Goal: Task Accomplishment & Management: Manage account settings

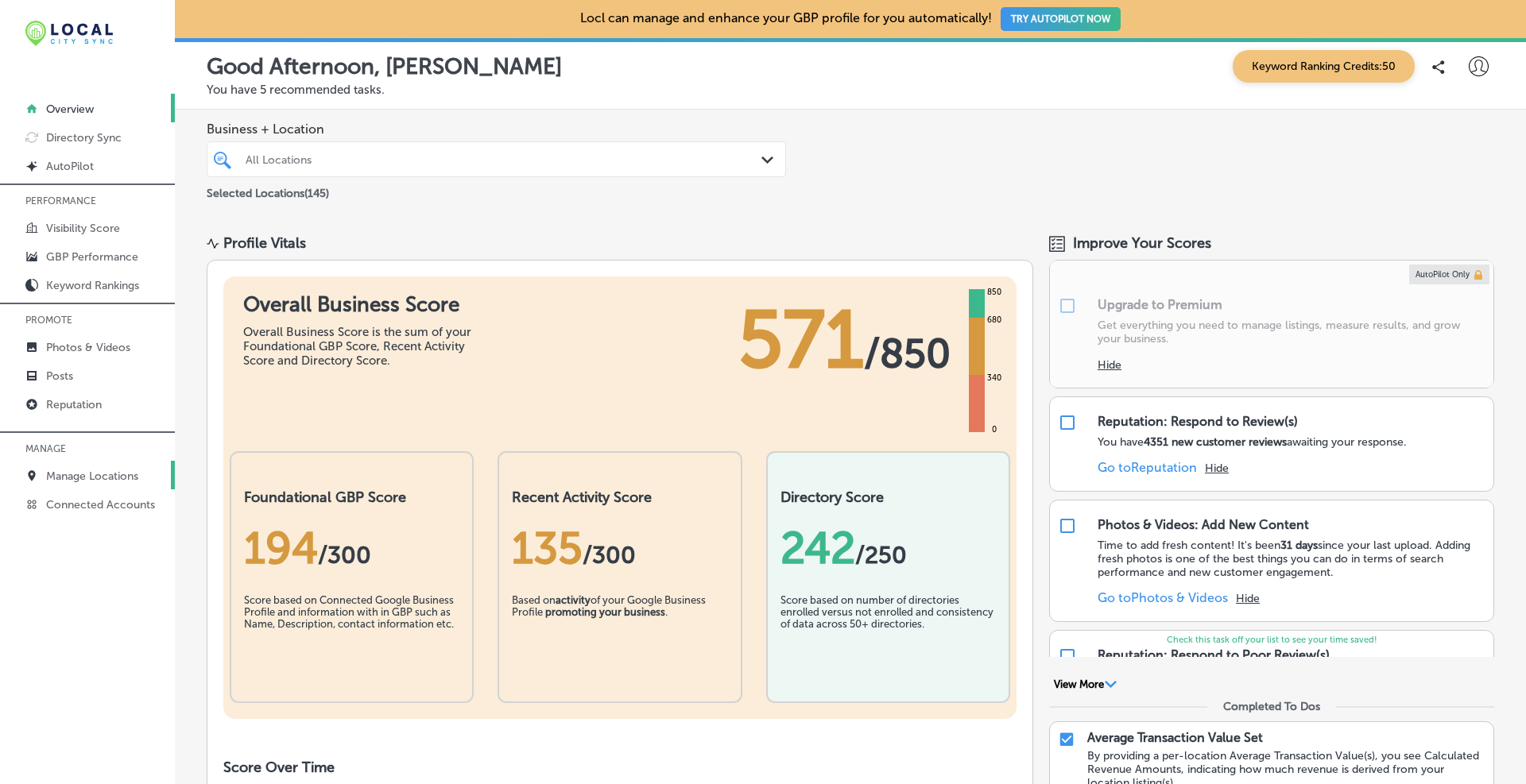
click at [86, 474] on p "Manage Locations" at bounding box center [92, 476] width 92 height 14
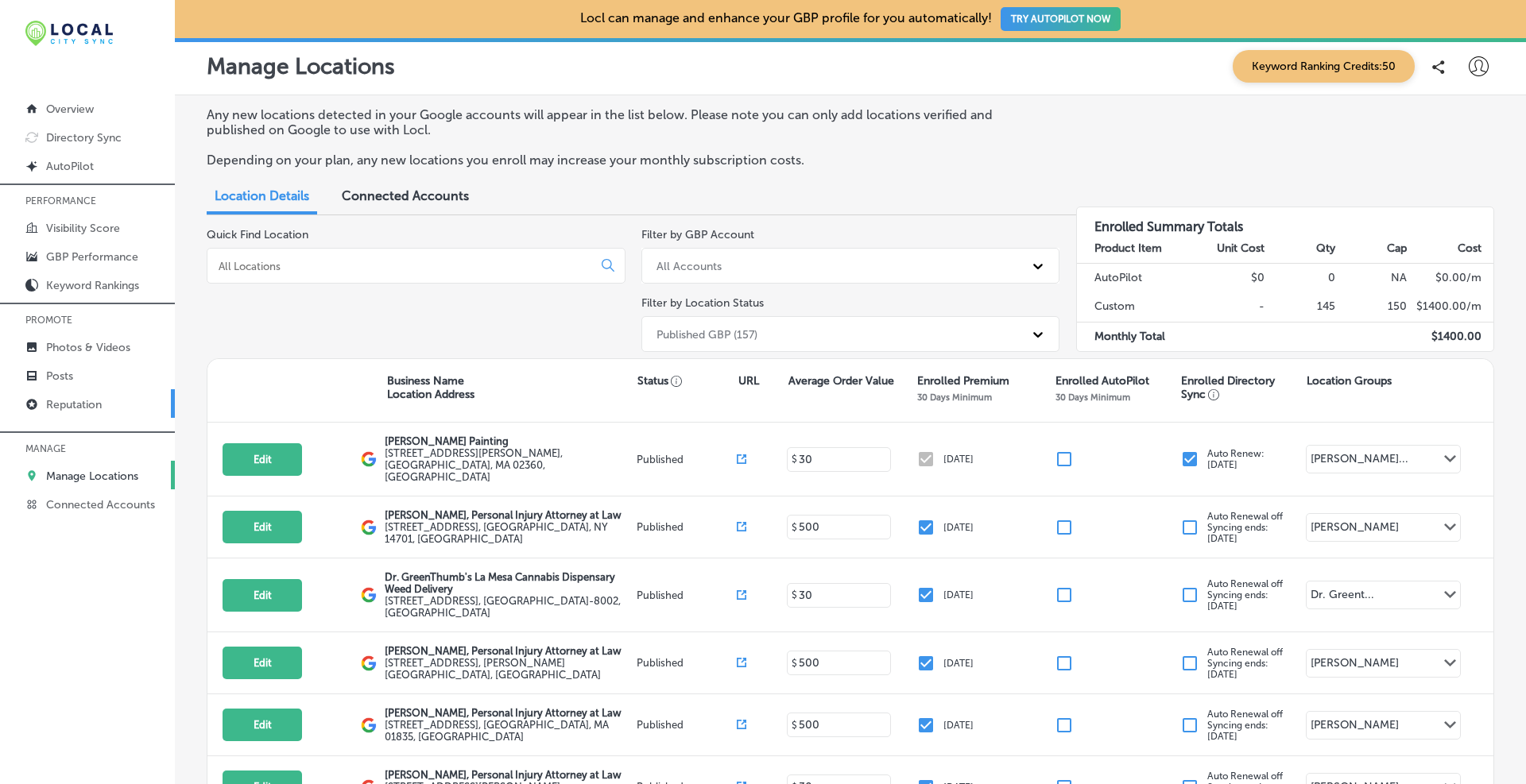
click at [80, 410] on p "Reputation" at bounding box center [74, 405] width 56 height 14
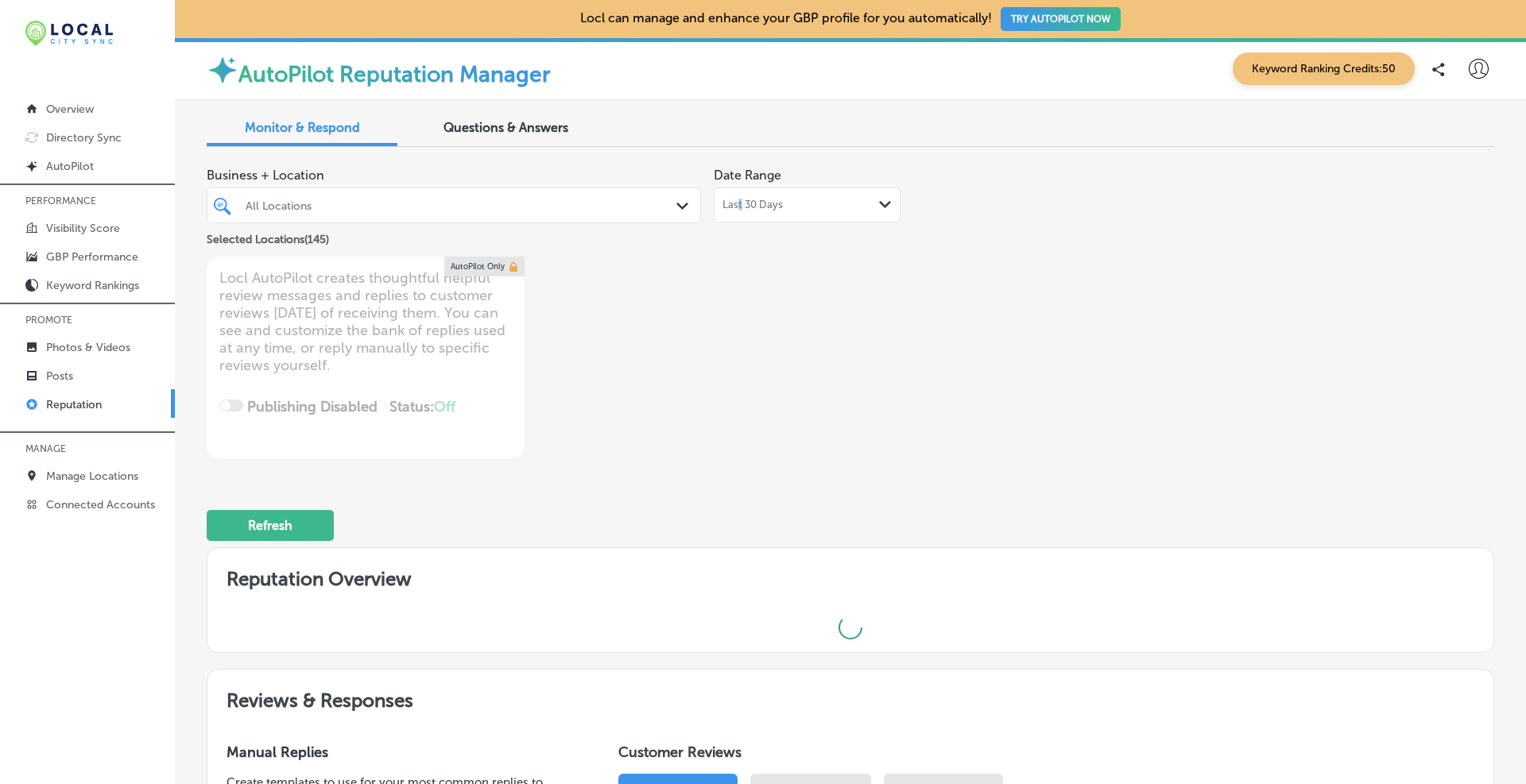
click at [736, 197] on div "Last 30 Days Path Created with Sketch." at bounding box center [807, 205] width 186 height 35
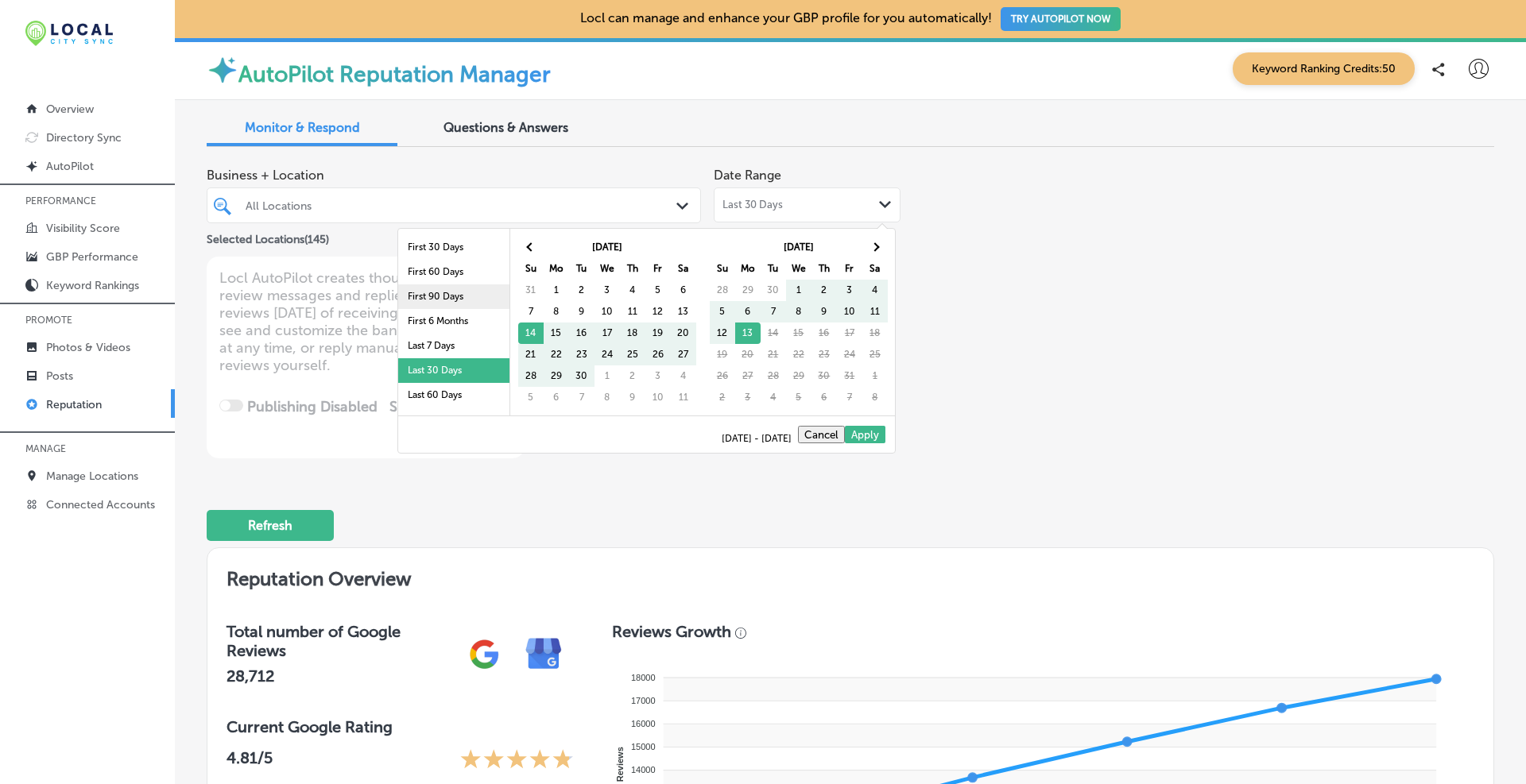
click at [421, 294] on li "First 90 Days" at bounding box center [454, 297] width 111 height 25
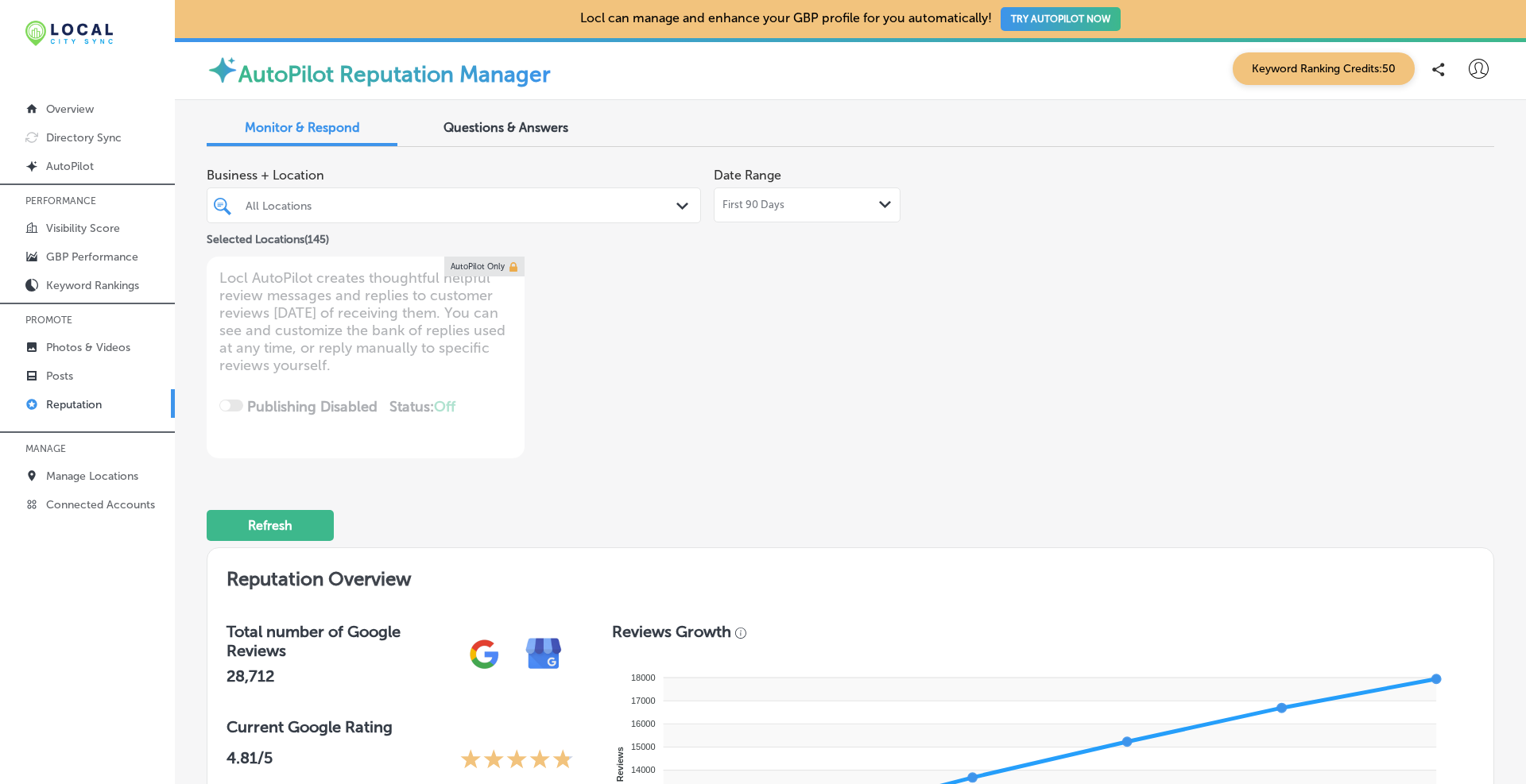
click at [679, 204] on icon "Path Created with Sketch." at bounding box center [682, 207] width 12 height 7
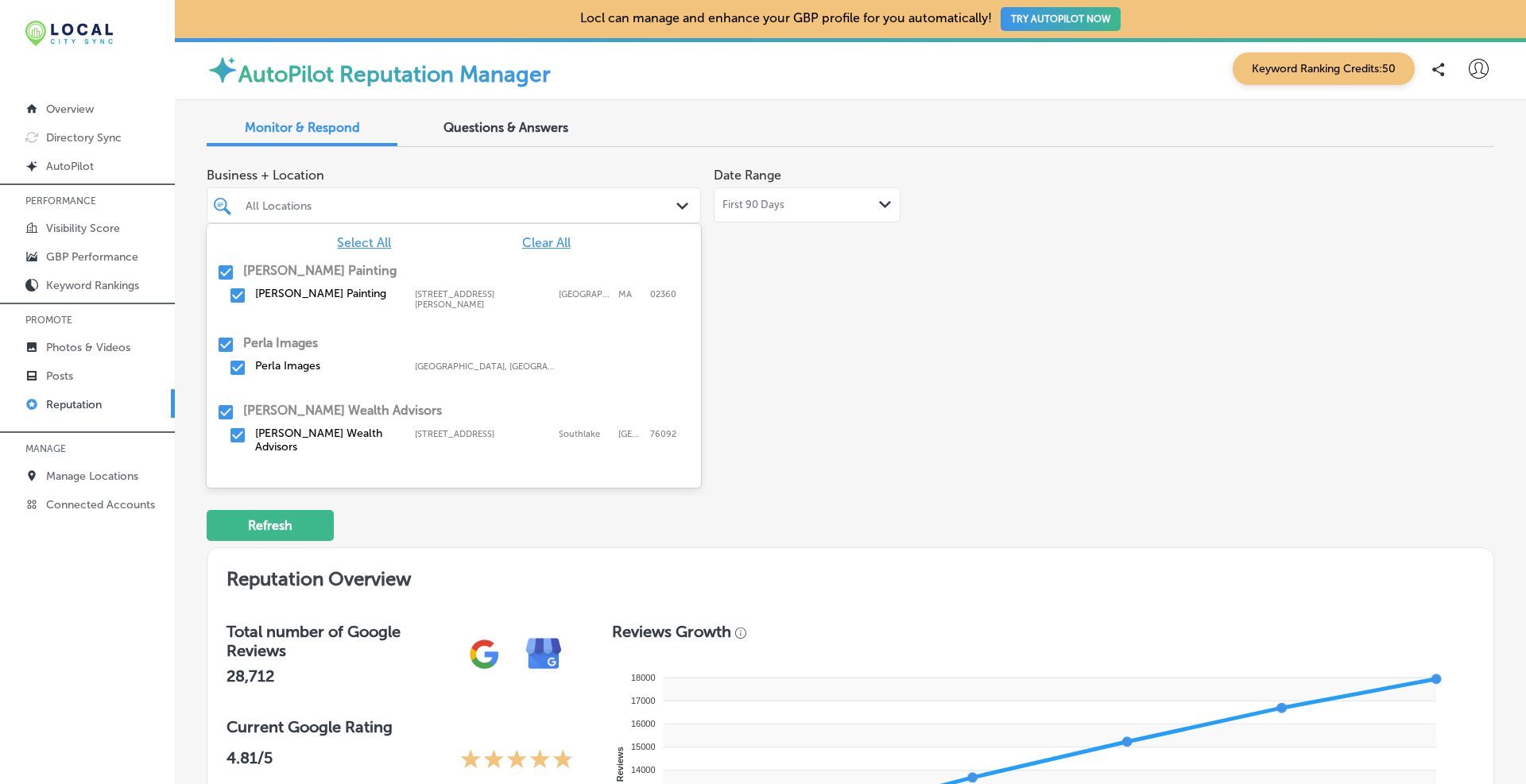
click at [542, 246] on span "Clear All" at bounding box center [546, 243] width 48 height 15
click at [540, 244] on span "Clear All" at bounding box center [546, 243] width 48 height 15
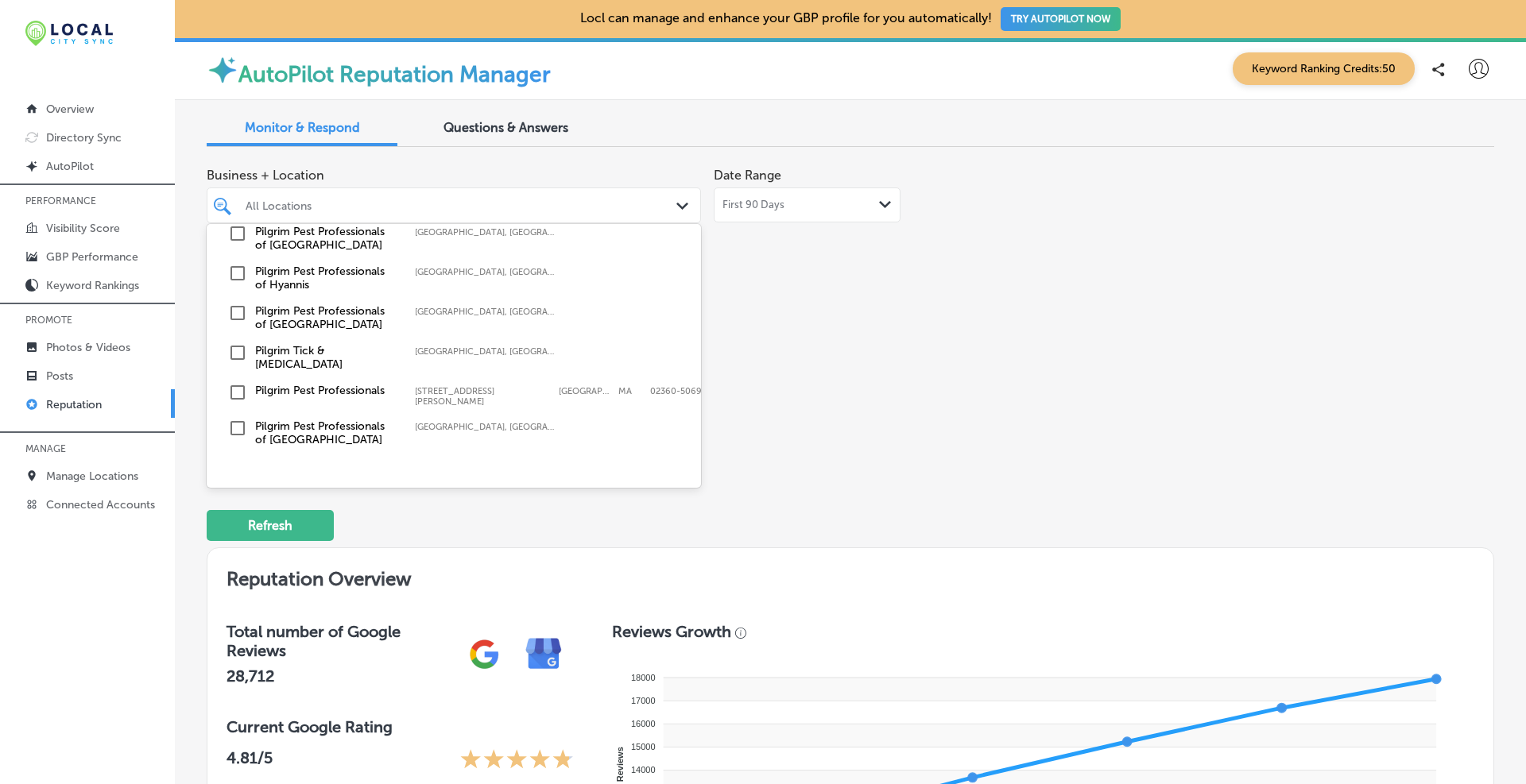
scroll to position [7478, 0]
click at [225, 220] on input "checkbox" at bounding box center [225, 210] width 19 height 19
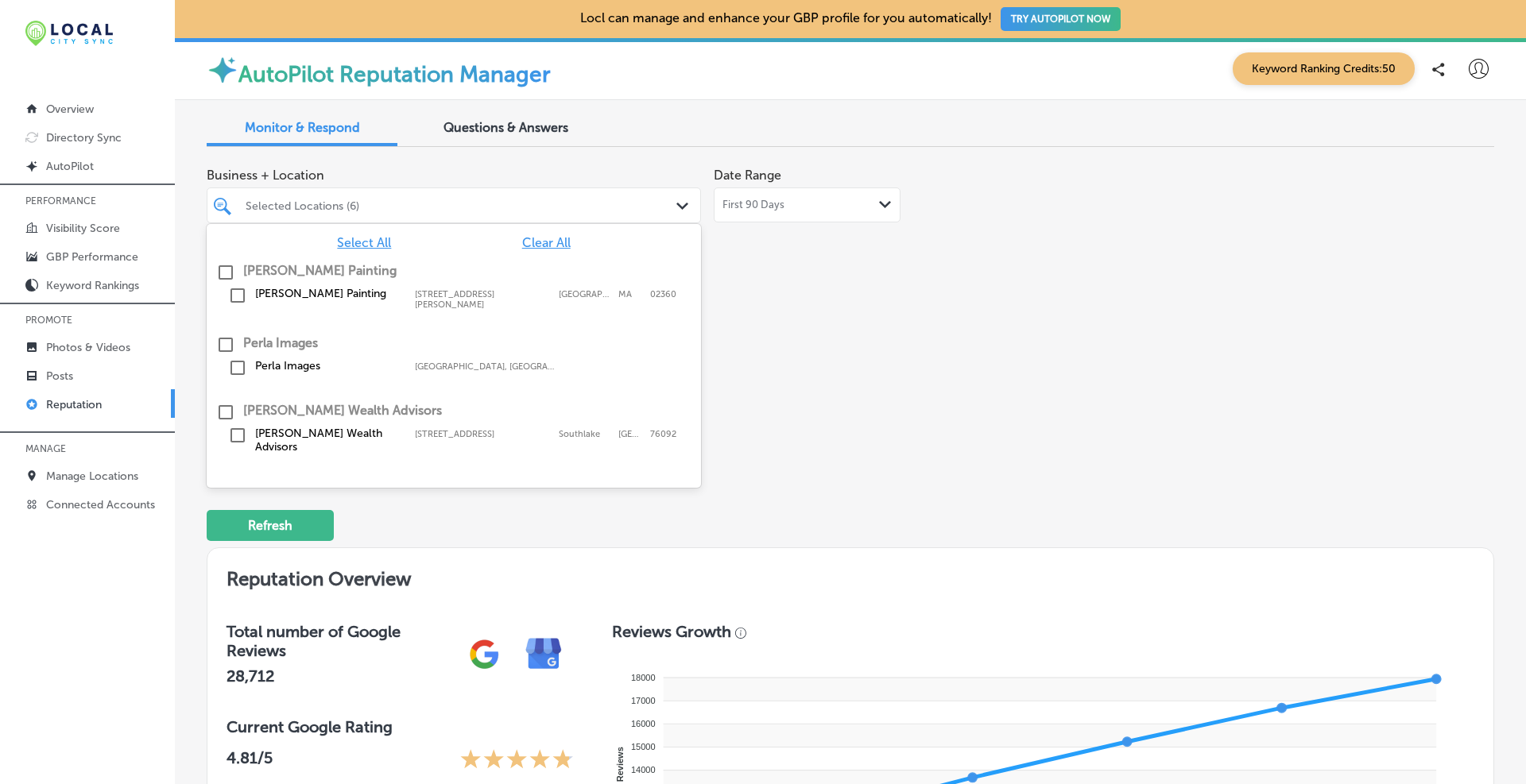
drag, startPoint x: 929, startPoint y: 242, endPoint x: 946, endPoint y: 247, distance: 17.7
click at [931, 242] on div "Business + Location option [STREET_ADDRESS][PERSON_NAME], 0 of 13. 146 results …" at bounding box center [592, 204] width 772 height 89
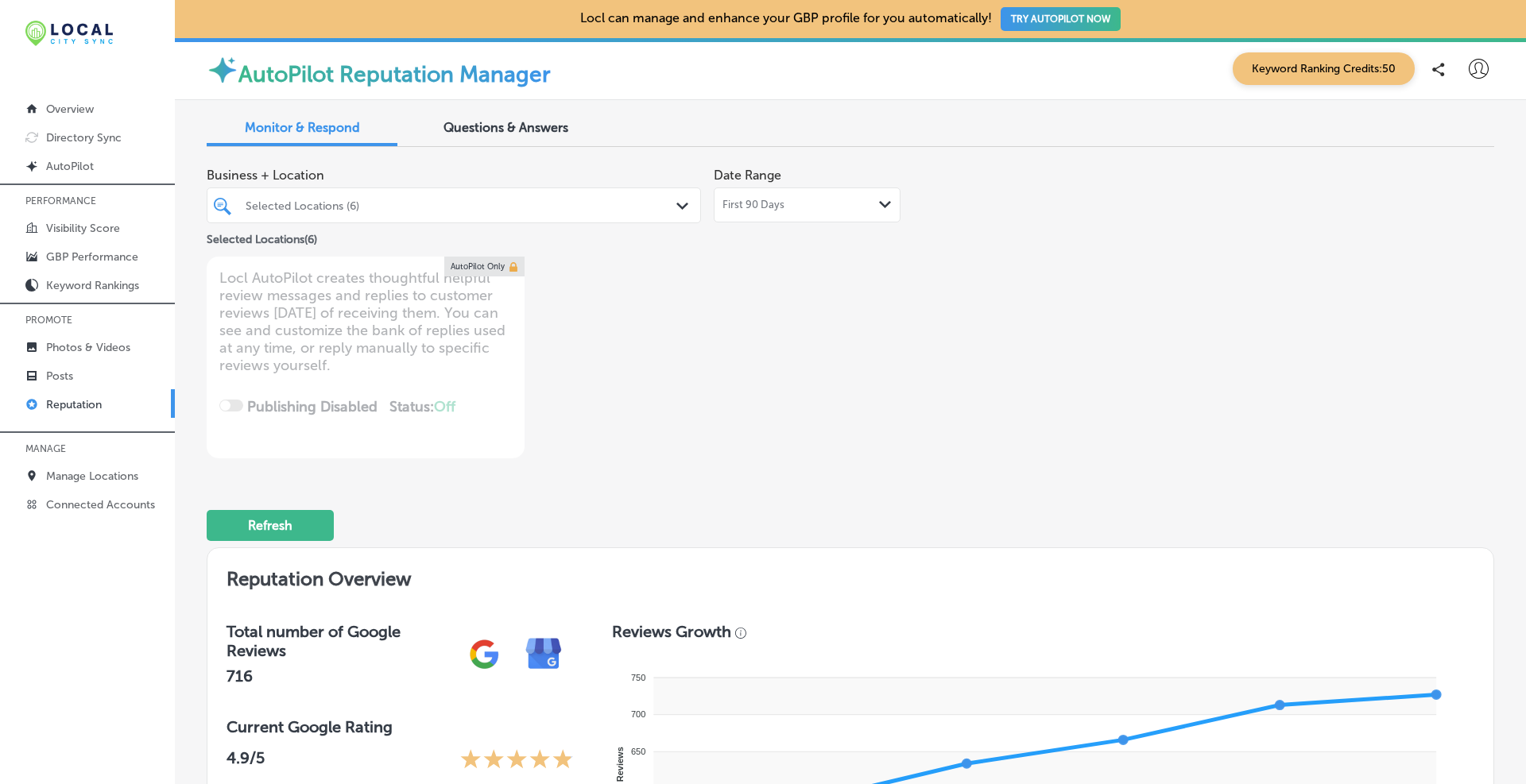
click at [807, 221] on div "Business + Location Selected Locations (6) Path Created with Sketch. Selected L…" at bounding box center [592, 204] width 772 height 89
click at [806, 204] on div "First 90 Days Path Created with Sketch." at bounding box center [807, 205] width 170 height 13
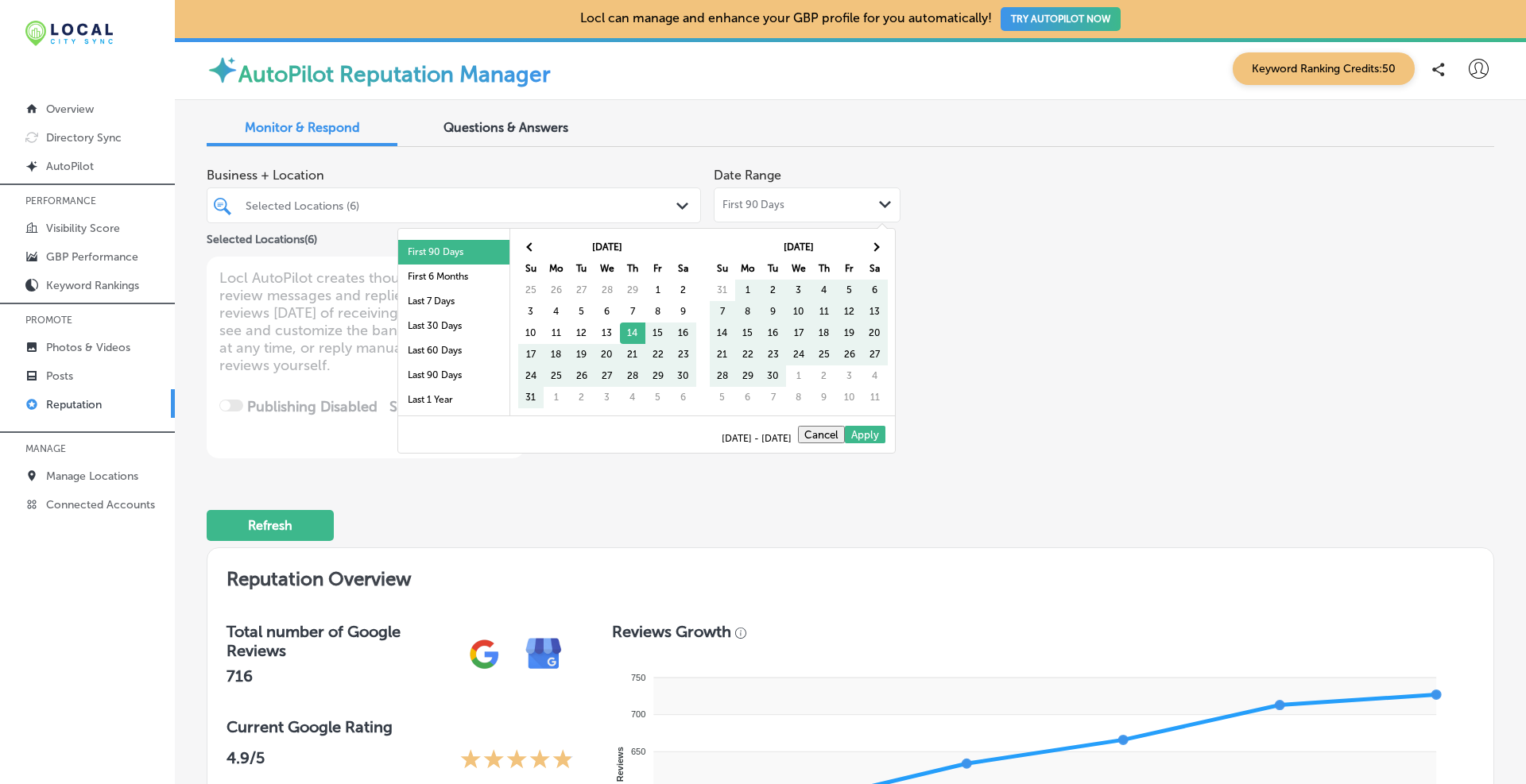
scroll to position [64, 0]
click at [446, 381] on li "Last 1 Year" at bounding box center [454, 381] width 111 height 25
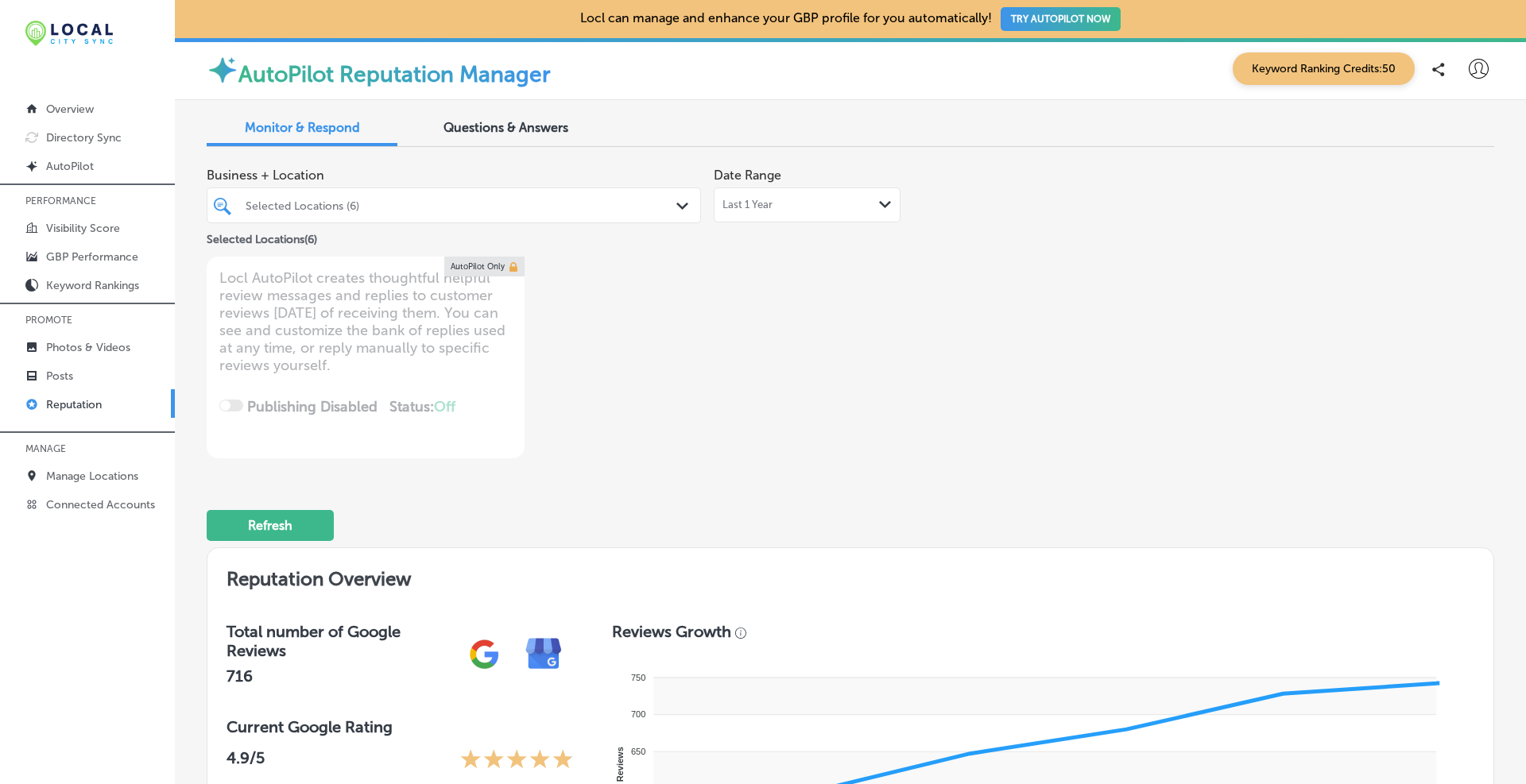
type textarea "x"
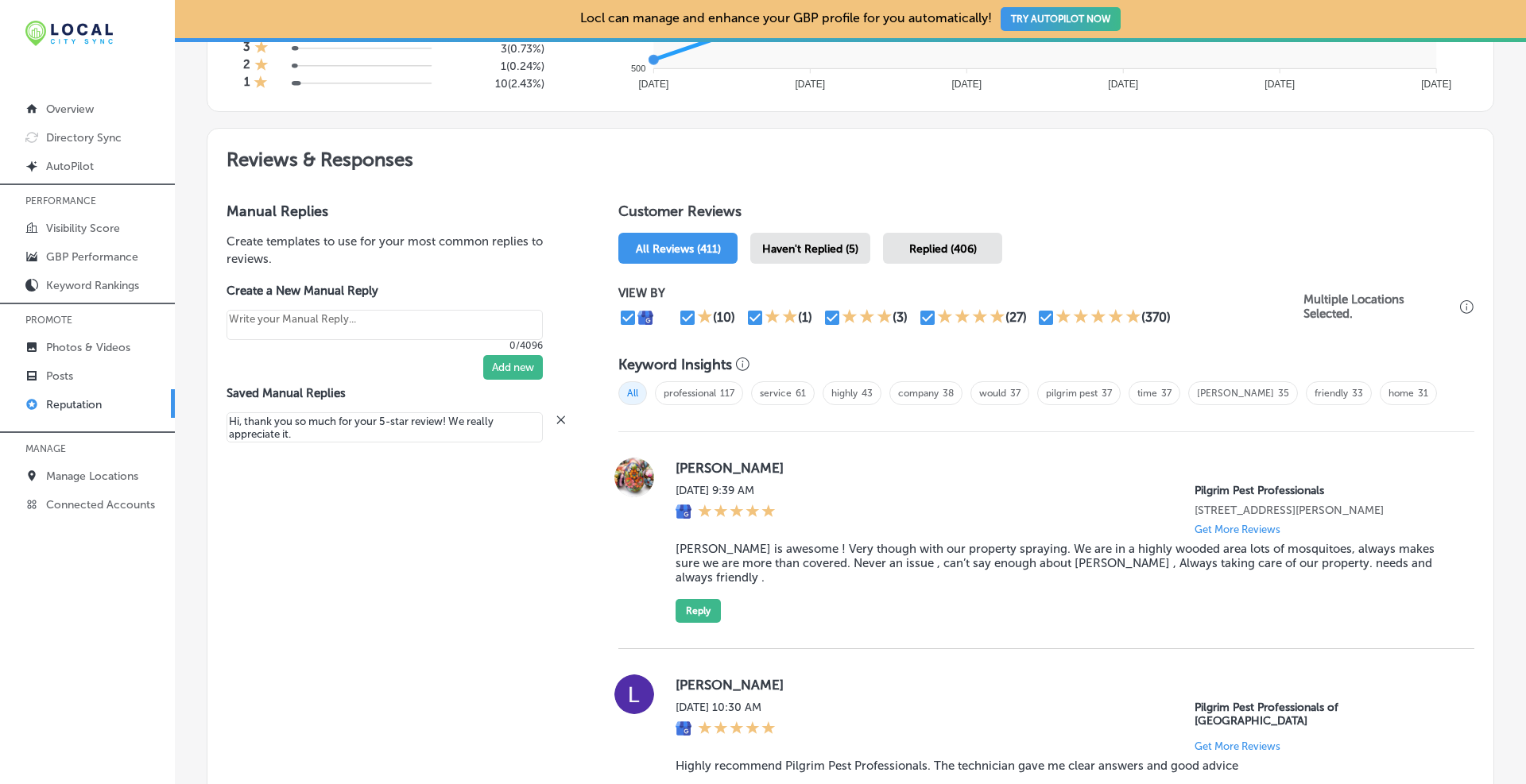
scroll to position [927, 0]
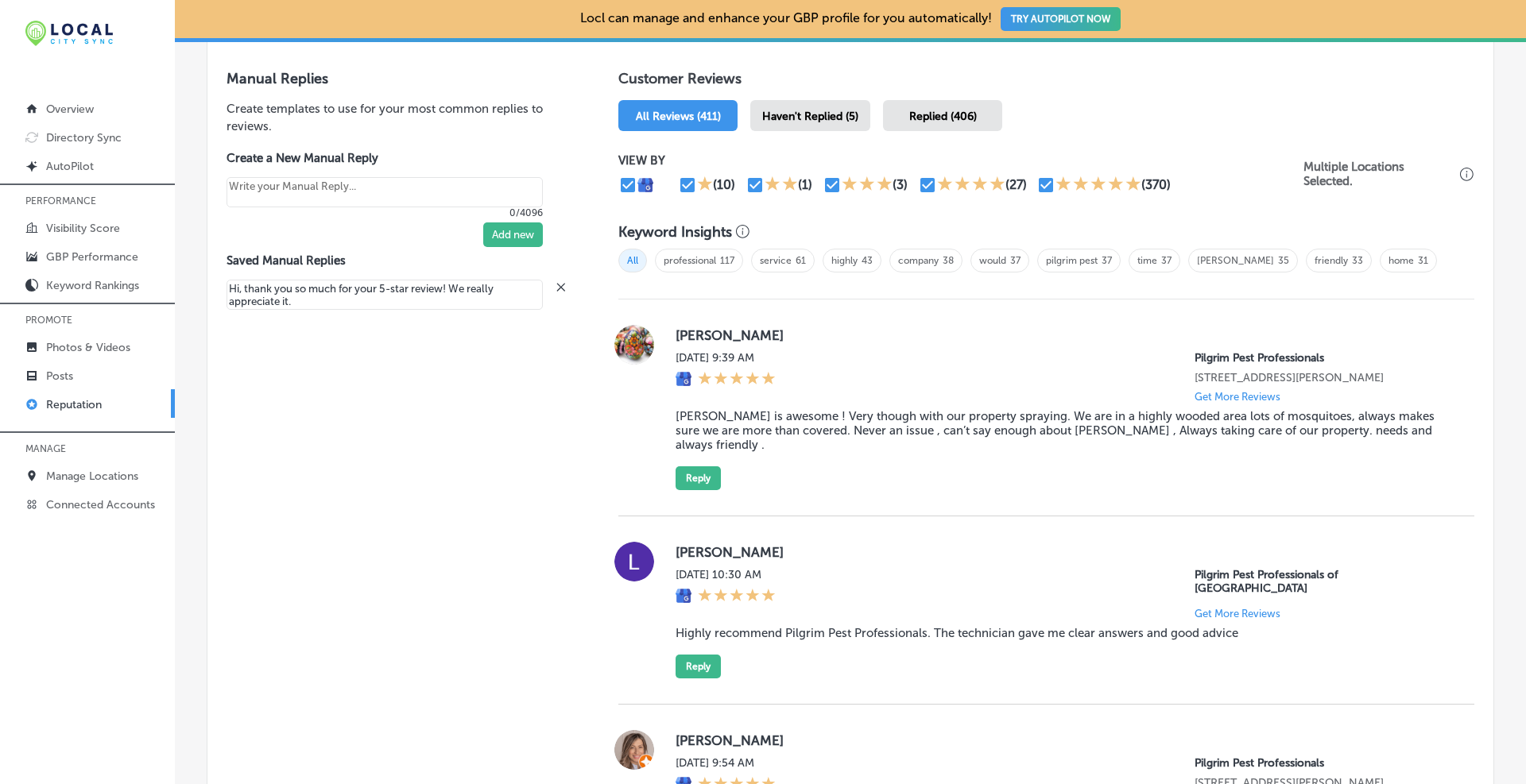
click at [815, 428] on blockquote "[PERSON_NAME] is awesome ! Very though with our property spraying. We are in a …" at bounding box center [1062, 431] width 773 height 43
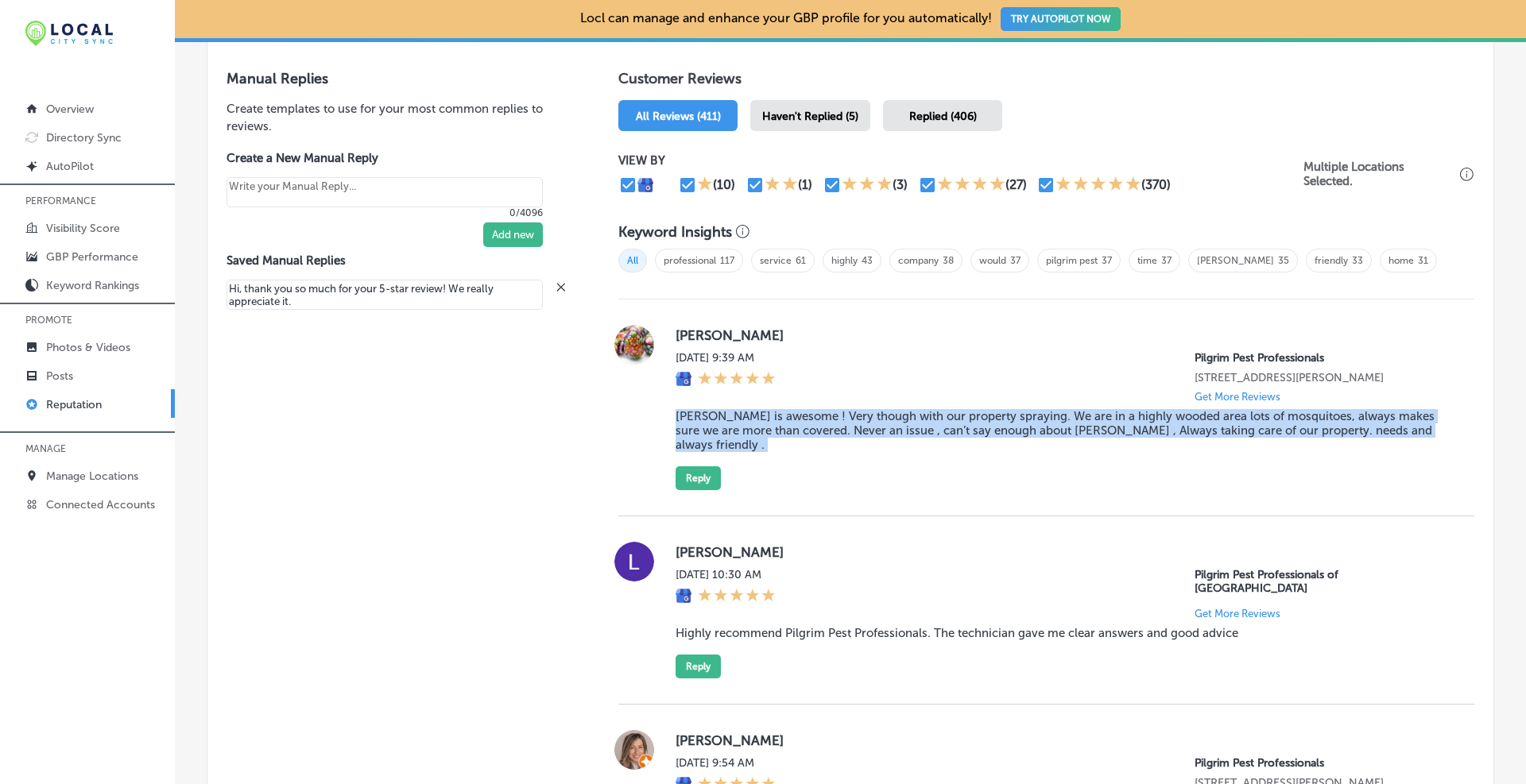
click at [815, 428] on blockquote "[PERSON_NAME] is awesome ! Very though with our property spraying. We are in a …" at bounding box center [1062, 431] width 773 height 43
copy blockquote "[PERSON_NAME] is awesome ! Very though with our property spraying. We are in a …"
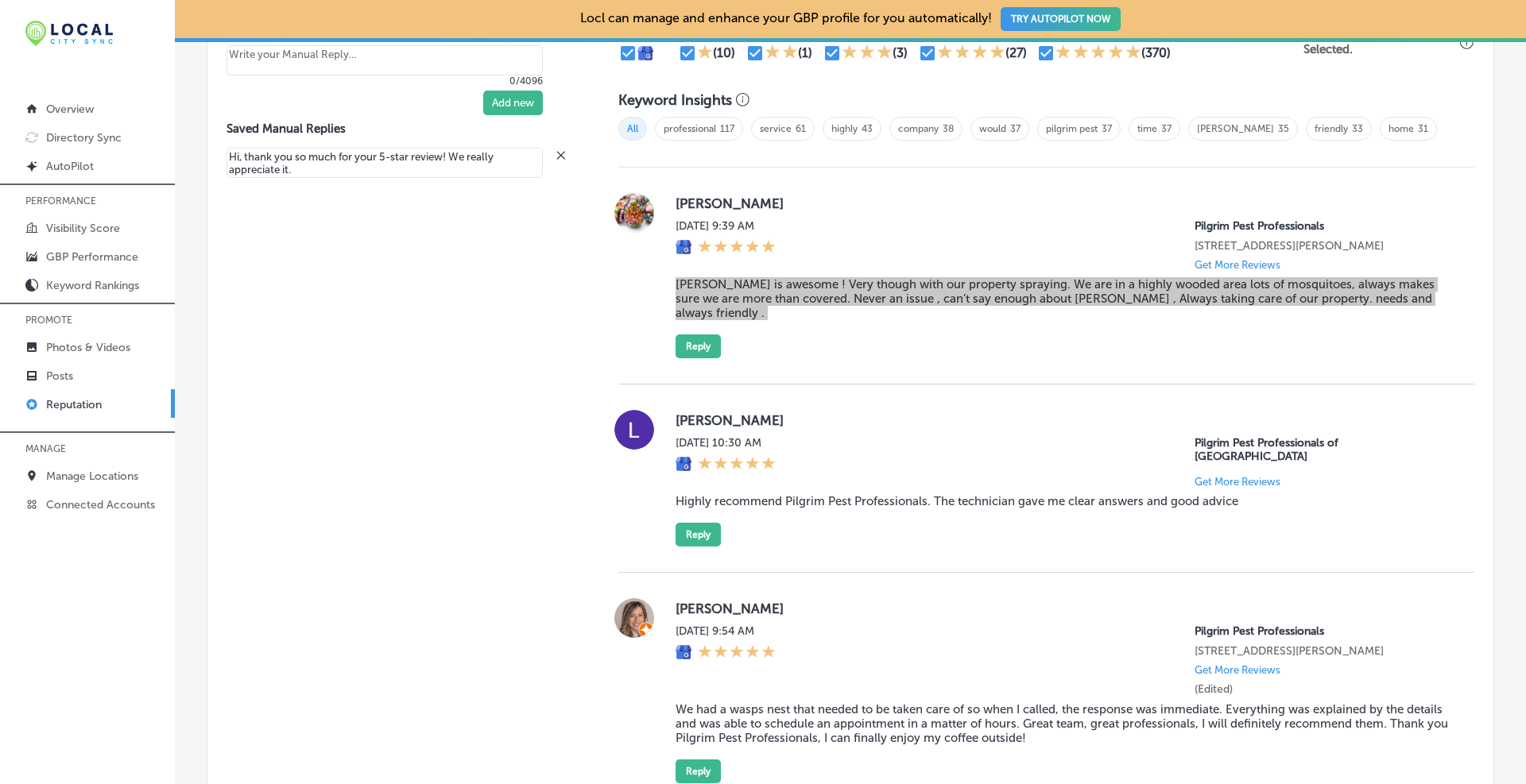
scroll to position [1192, 0]
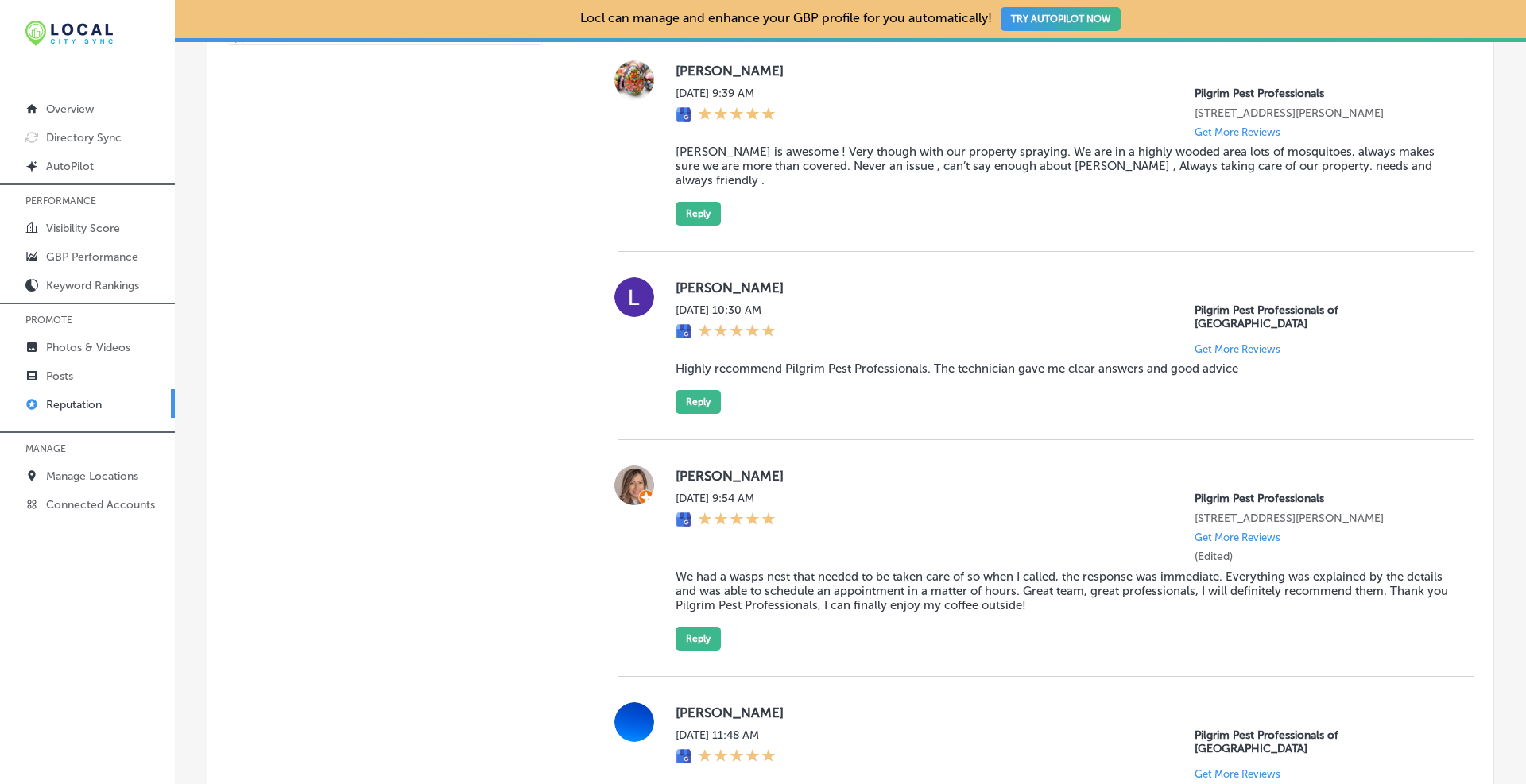
click at [855, 578] on blockquote "We had a wasps nest that needed to be taken care of so when I called, the respo…" at bounding box center [1062, 591] width 773 height 43
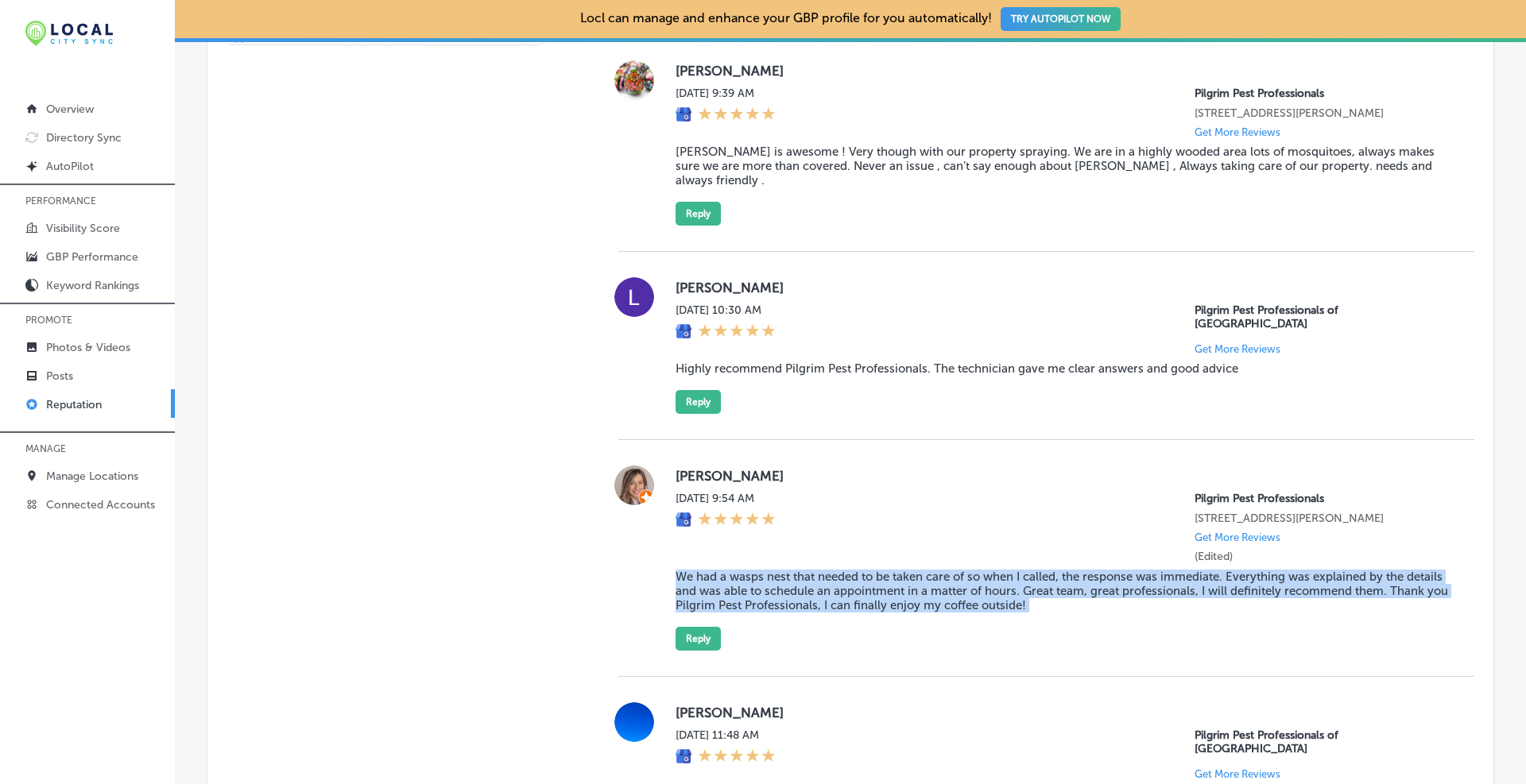
click at [855, 578] on blockquote "We had a wasps nest that needed to be taken care of so when I called, the respo…" at bounding box center [1062, 591] width 773 height 43
copy blockquote "We had a wasps nest that needed to be taken care of so when I called, the respo…"
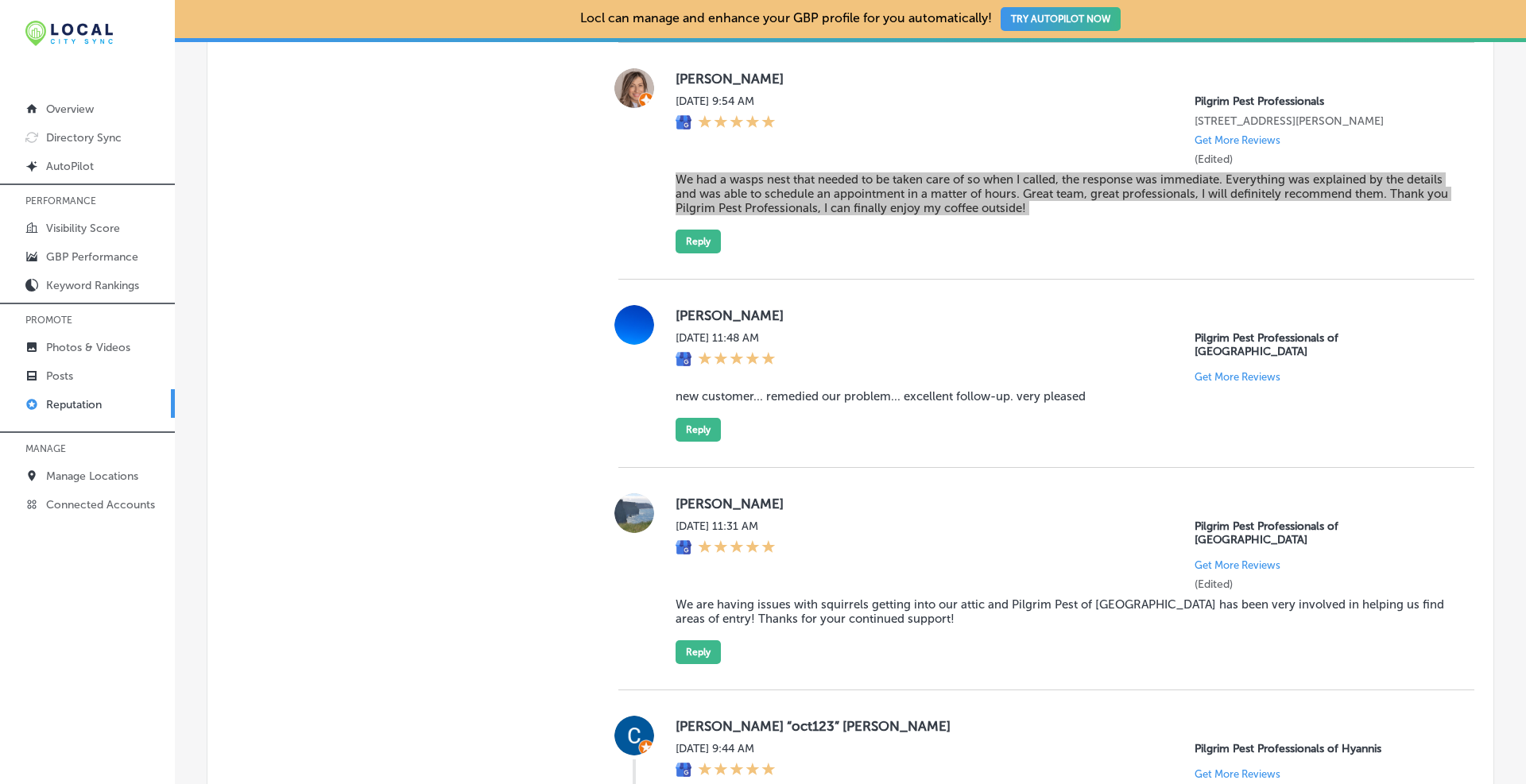
scroll to position [1722, 0]
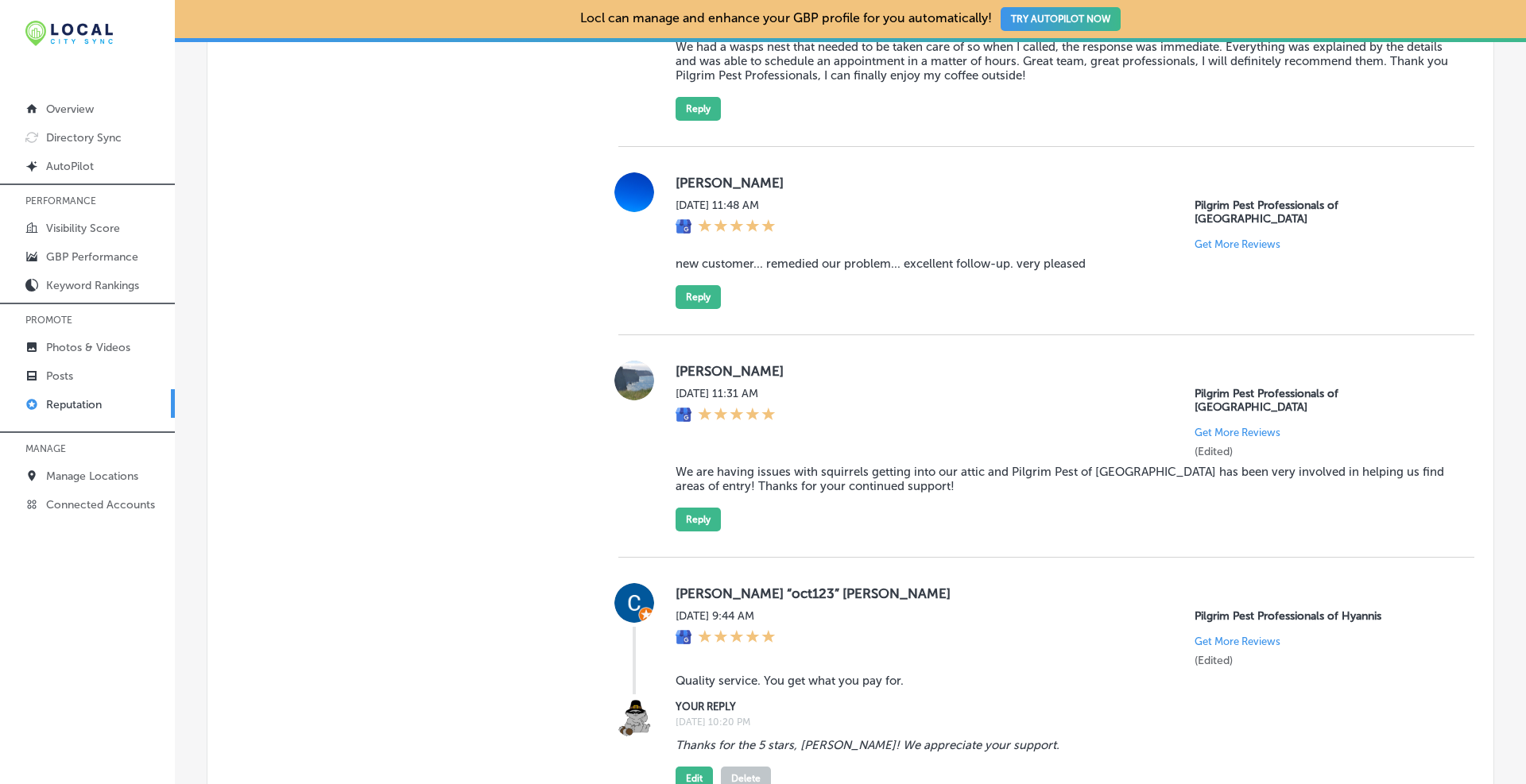
click at [840, 465] on blockquote "We are having issues with squirrels getting into our attic and Pilgrim Pest of …" at bounding box center [1062, 479] width 773 height 29
copy blockquote "We are having issues with squirrels getting into our attic and Pilgrim Pest of …"
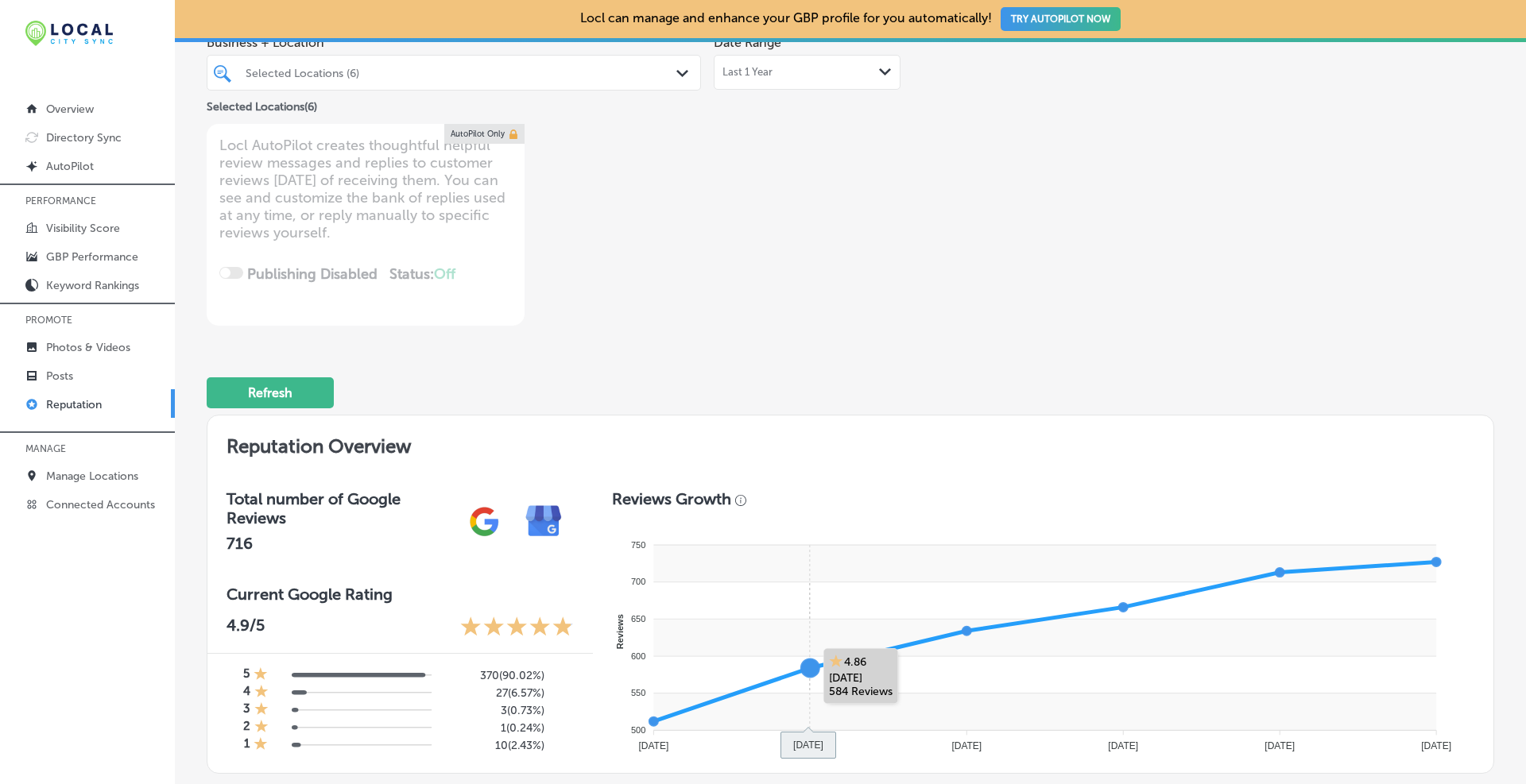
scroll to position [662, 0]
